Goal: Information Seeking & Learning: Learn about a topic

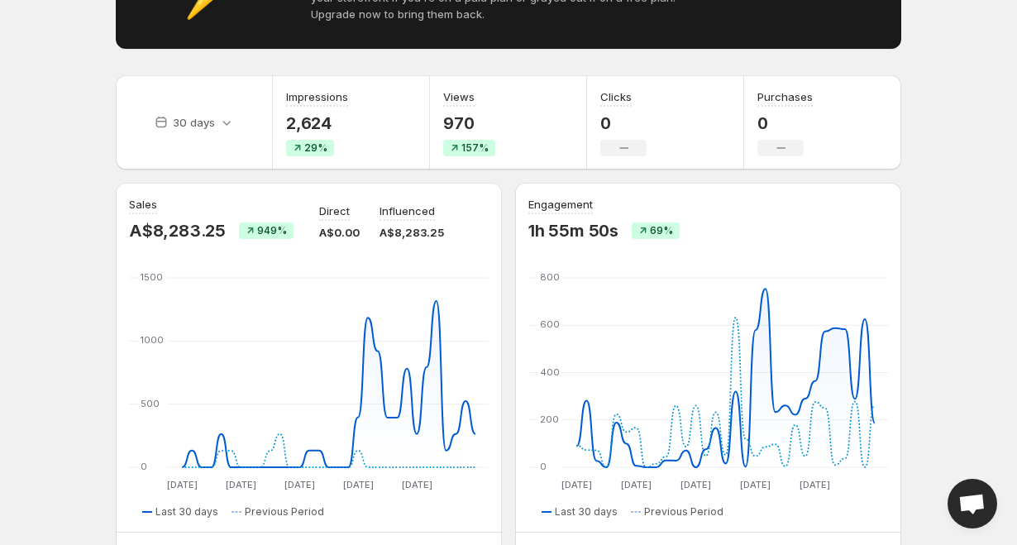
scroll to position [222, 0]
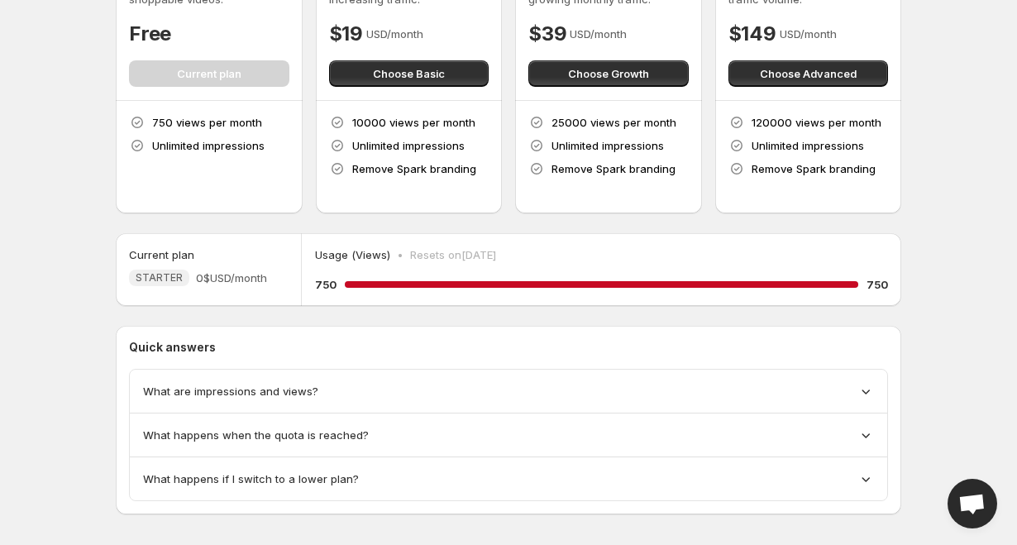
scroll to position [142, 0]
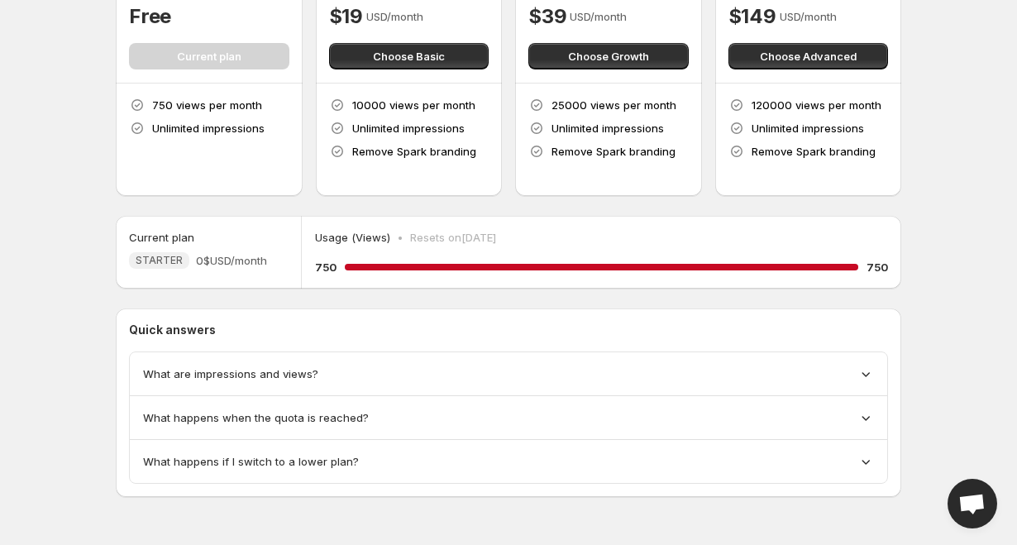
click at [208, 370] on span "What are impressions and views?" at bounding box center [230, 374] width 175 height 17
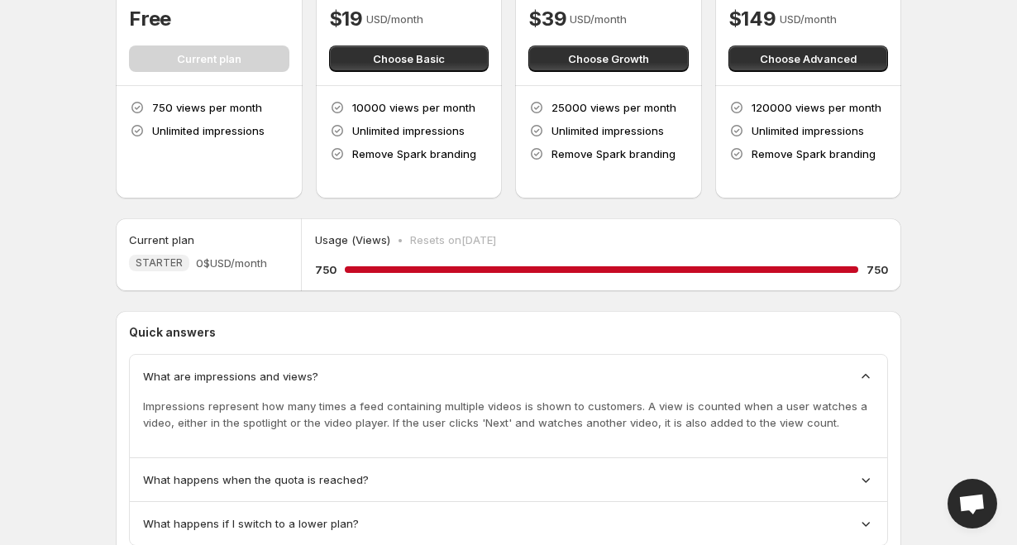
scroll to position [202, 0]
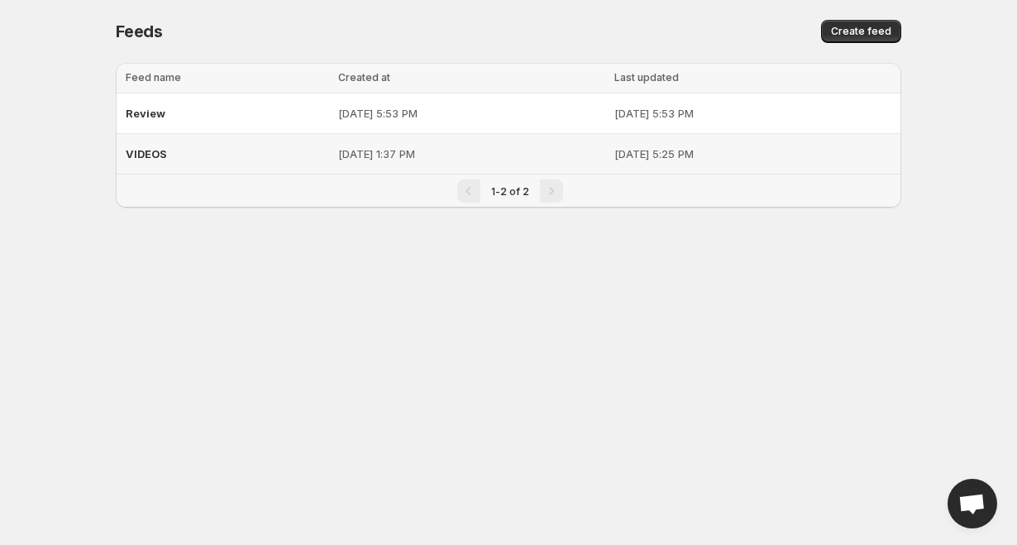
click at [213, 154] on div "VIDEOS" at bounding box center [227, 154] width 203 height 30
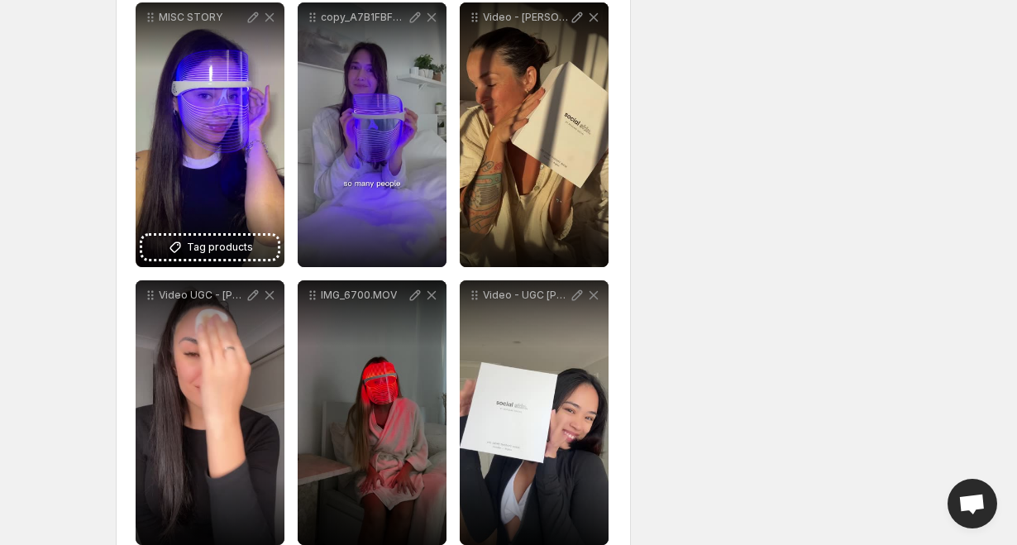
scroll to position [514, 0]
